Goal: Communication & Community: Answer question/provide support

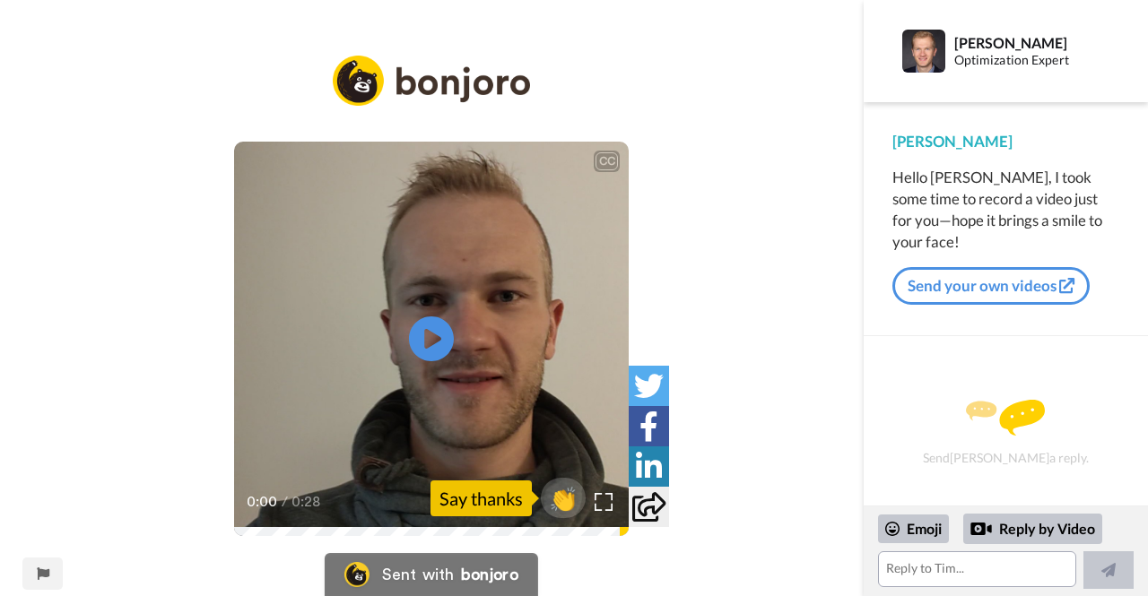
click at [465, 227] on video at bounding box center [431, 339] width 395 height 395
click at [927, 576] on textarea at bounding box center [977, 570] width 198 height 36
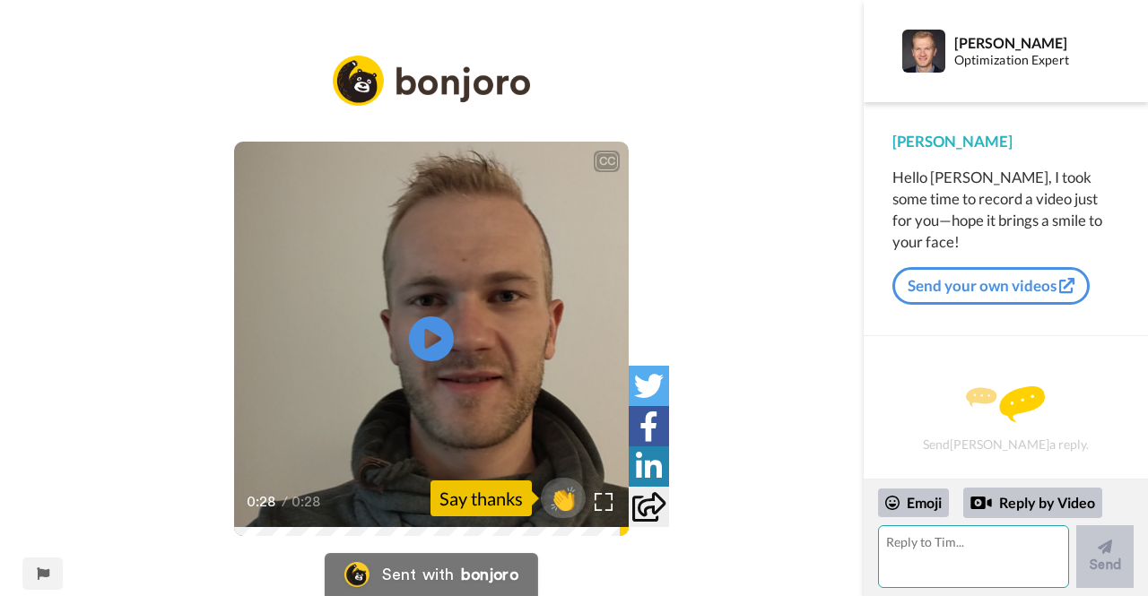
click at [968, 552] on textarea at bounding box center [973, 557] width 191 height 63
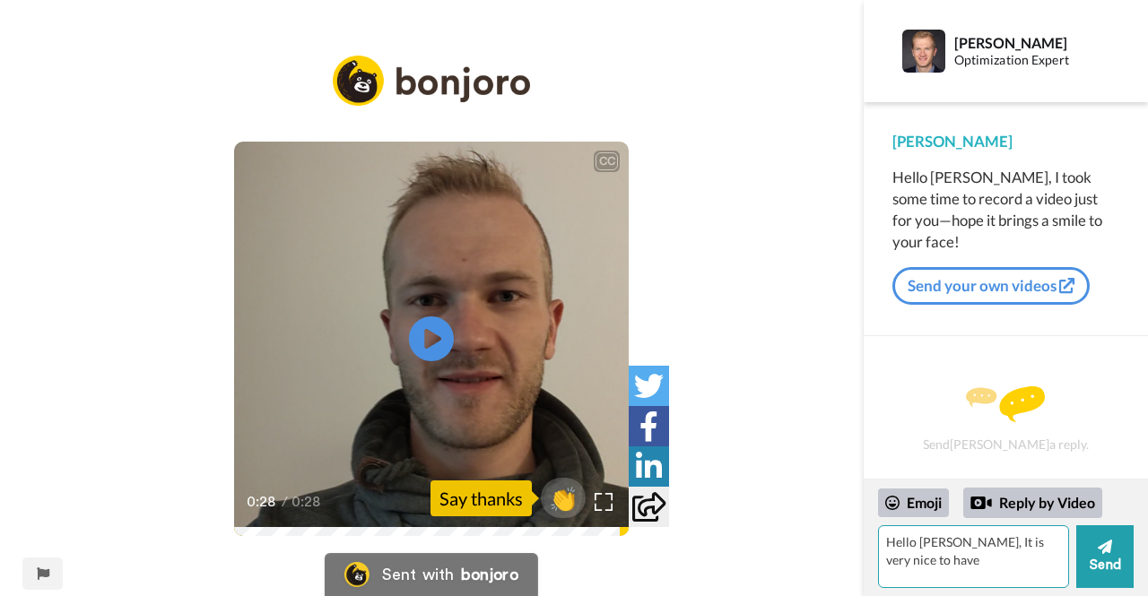
drag, startPoint x: 889, startPoint y: 543, endPoint x: 1062, endPoint y: 545, distance: 173.1
click at [1062, 545] on textarea "Hello [PERSON_NAME], It is very nice to have" at bounding box center [973, 557] width 191 height 63
paste textarea "i [PERSON_NAME], Thank you so much for sharing the video and for the thoughtful…"
click at [972, 547] on textarea "Hi [PERSON_NAME], Thank you so much for sharing the video and for the thoughtfu…" at bounding box center [973, 557] width 191 height 63
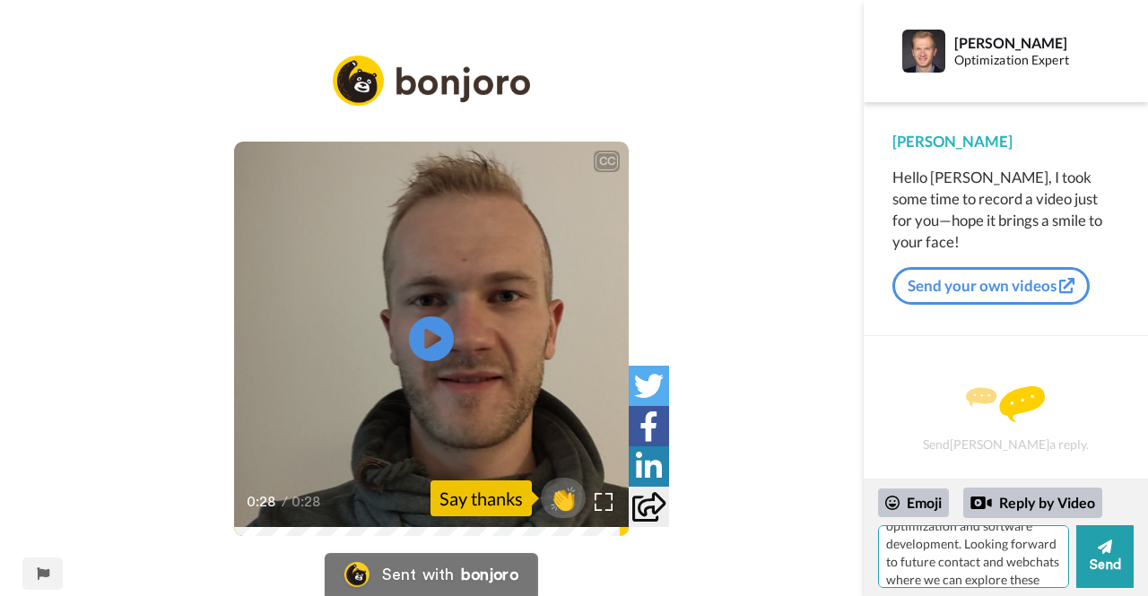
paste textarea "allow me that flexibility. I’m currently learning the development of Generative…"
click at [1006, 535] on textarea "Hi [PERSON_NAME], Thank you so much for sharing the video and for the thoughtfu…" at bounding box center [973, 557] width 191 height 63
click at [970, 576] on textarea "Hi [PERSON_NAME], Thank you so much for sharing the video and for the thoughtfu…" at bounding box center [973, 557] width 191 height 63
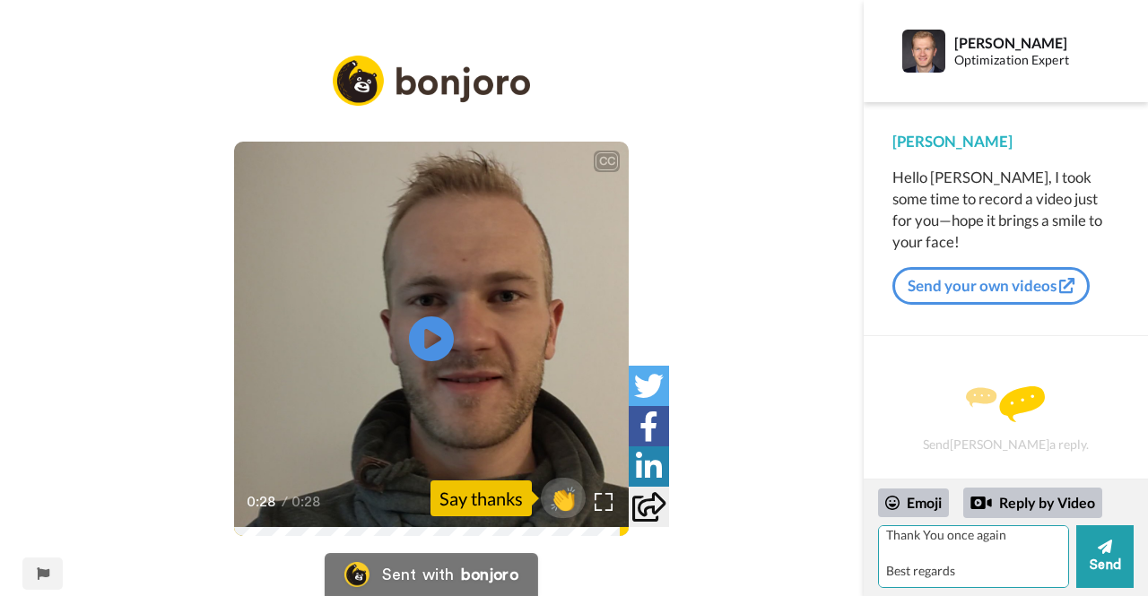
click at [965, 556] on textarea "Hi [PERSON_NAME], Thank you so much for sharing the video and for the thoughtfu…" at bounding box center [973, 557] width 191 height 63
click at [963, 579] on textarea "Hi [PERSON_NAME], Thank you so much for sharing the video and for the thoughtfu…" at bounding box center [973, 557] width 191 height 63
click at [1010, 571] on textarea "Hi [PERSON_NAME], Thank you so much for sharing the video and for the thoughtfu…" at bounding box center [973, 557] width 191 height 63
drag, startPoint x: 1011, startPoint y: 569, endPoint x: 960, endPoint y: 570, distance: 51.2
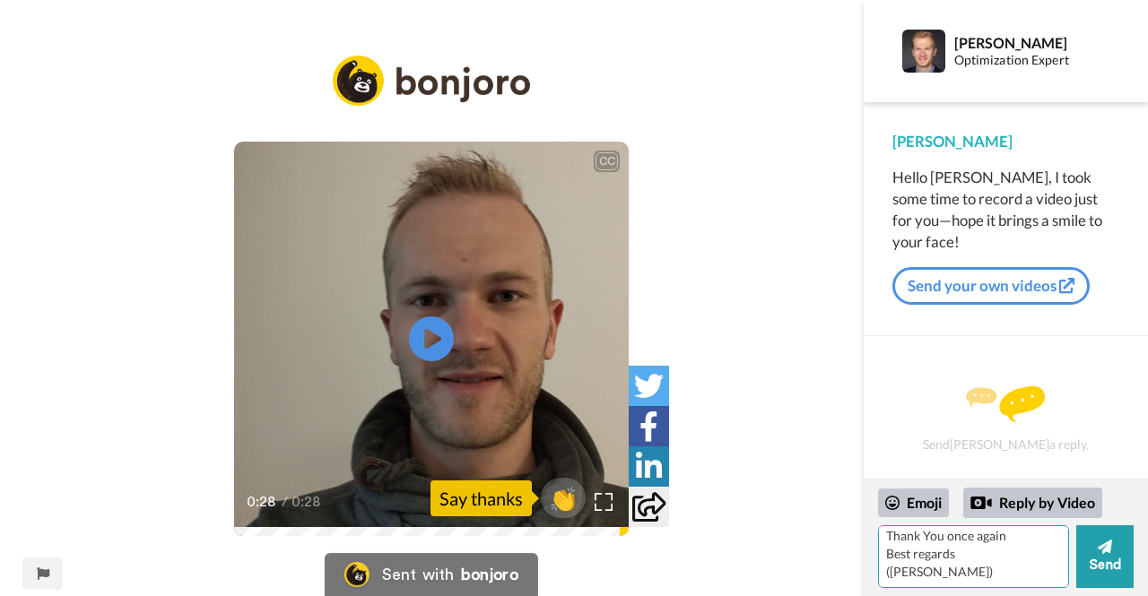
click at [960, 570] on textarea "Hi [PERSON_NAME], Thank you so much for sharing the video and for the thoughtfu…" at bounding box center [973, 557] width 191 height 63
type textarea "Hi [PERSON_NAME], Thank you so much for sharing the video and for the thoughtfu…"
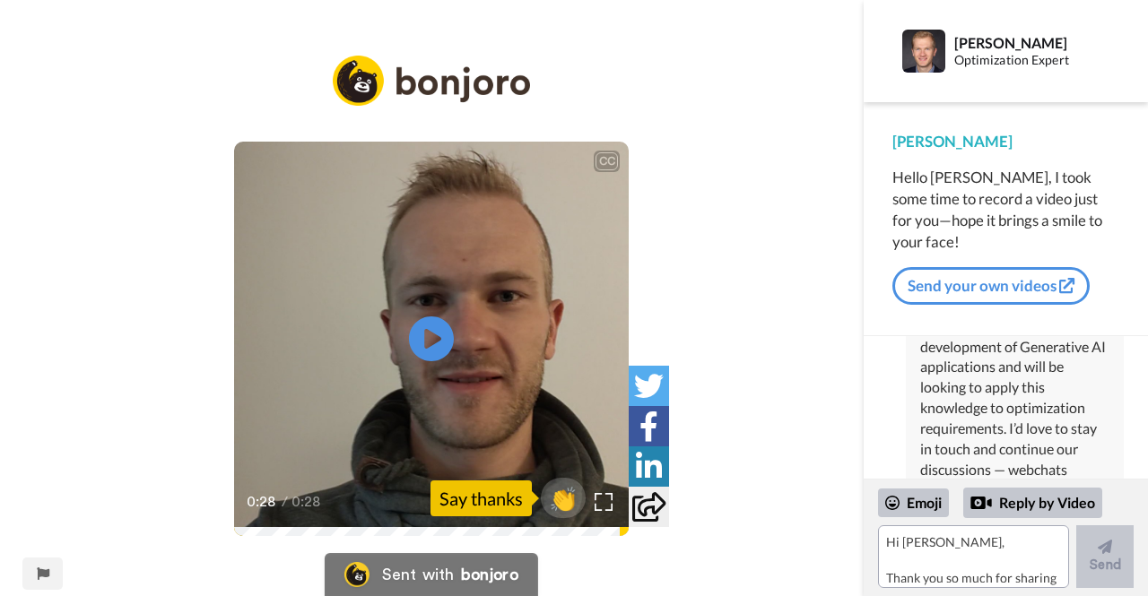
scroll to position [0, 0]
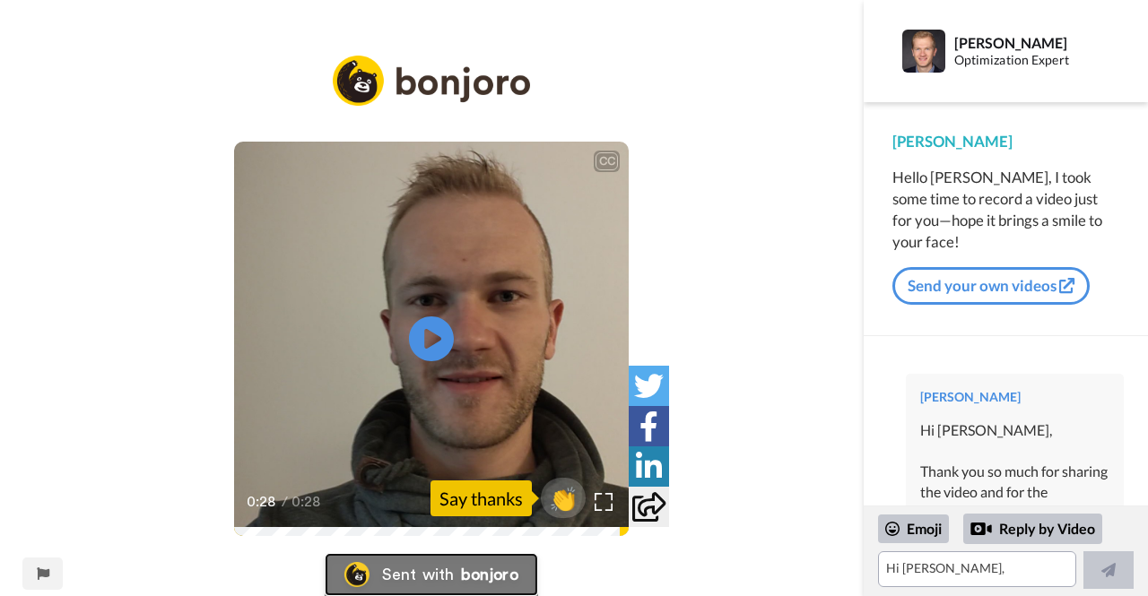
click at [465, 571] on div "bonjoro" at bounding box center [489, 575] width 57 height 16
